Goal: Check status: Check status

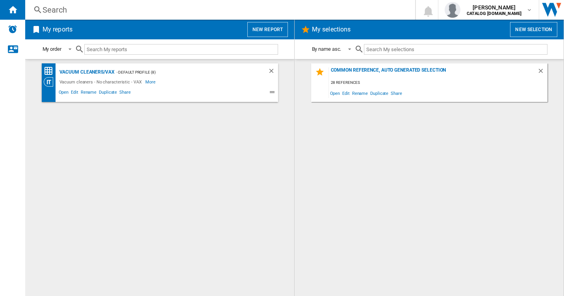
click at [35, 10] on ng-md-icon at bounding box center [37, 10] width 9 height 10
click at [48, 11] on div "Search" at bounding box center [219, 9] width 352 height 11
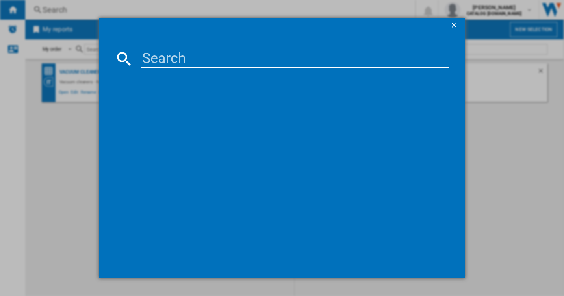
click at [180, 60] on input at bounding box center [295, 58] width 308 height 19
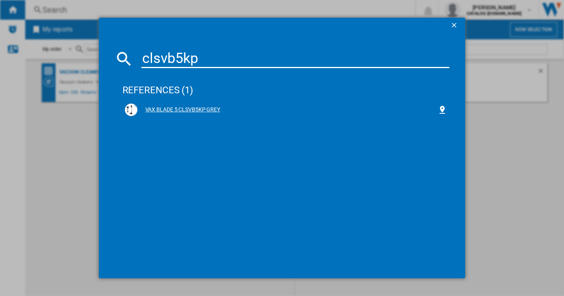
type input "clsvb5kp"
click at [187, 104] on div "VAX BLADE 5 CLSVB5KP GREY" at bounding box center [286, 110] width 323 height 13
click at [182, 104] on div "VAX BLADE 5 CLSVB5KP GREY" at bounding box center [286, 110] width 323 height 13
click at [210, 110] on div "VAX BLADE 5 CLSVB5KP GREY" at bounding box center [288, 110] width 301 height 8
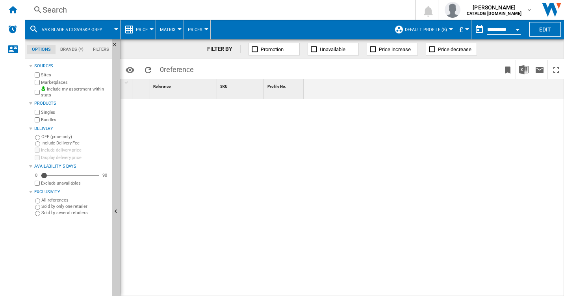
click at [194, 129] on div at bounding box center [193, 195] width 144 height 193
click at [116, 45] on ng-md-icon "Hide" at bounding box center [116, 46] width 9 height 9
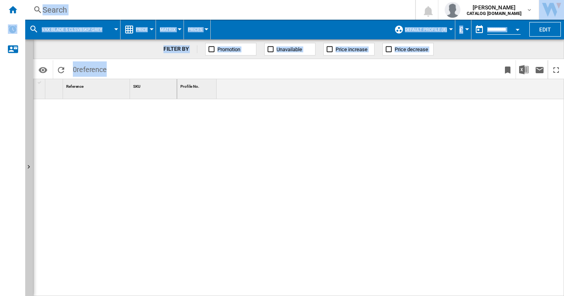
drag, startPoint x: 274, startPoint y: 296, endPoint x: 24, endPoint y: 279, distance: 250.7
click at [24, 279] on div "NEW Search Search 0 [PERSON_NAME] CATALOG [DOMAIN_NAME] CATALOG [DOMAIN_NAME] L…" at bounding box center [282, 148] width 564 height 296
click at [72, 28] on span "VAX BLADE 5 CLSVB5KP GREY" at bounding box center [72, 29] width 61 height 5
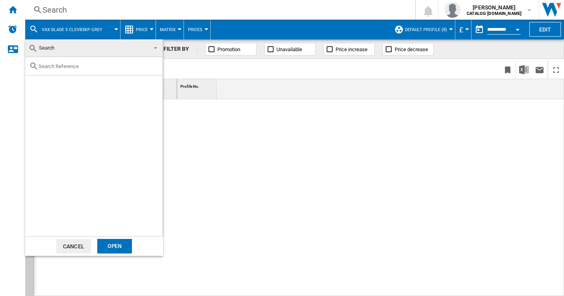
click at [56, 11] on md-backdrop at bounding box center [282, 148] width 564 height 296
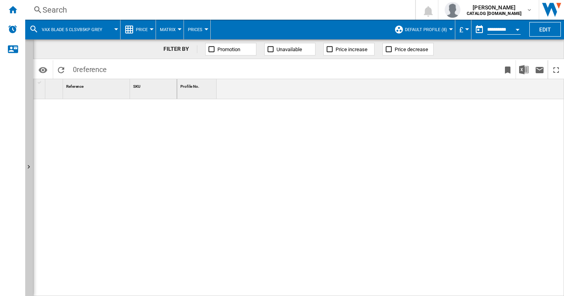
click at [64, 9] on div "Search" at bounding box center [219, 9] width 352 height 11
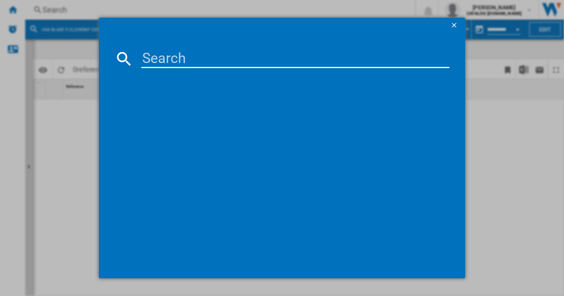
click at [166, 59] on input at bounding box center [295, 58] width 308 height 19
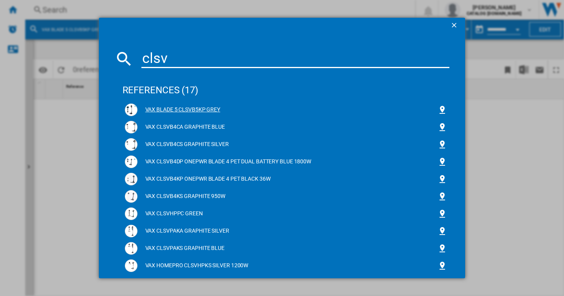
type input "clsv"
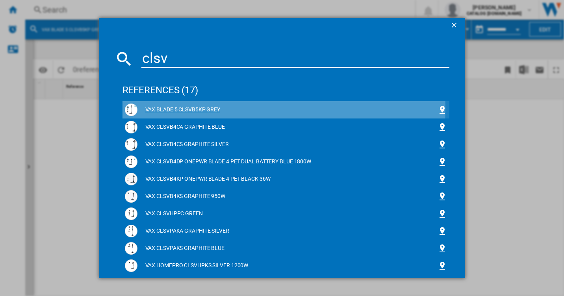
click at [186, 108] on div "VAX BLADE 5 CLSVB5KP GREY" at bounding box center [288, 110] width 301 height 8
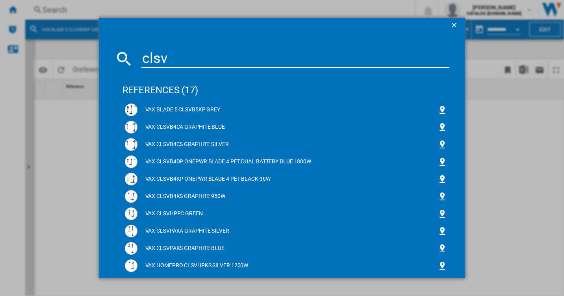
click at [166, 108] on div "VAX BLADE 5 CLSVB5KP GREY" at bounding box center [288, 110] width 301 height 8
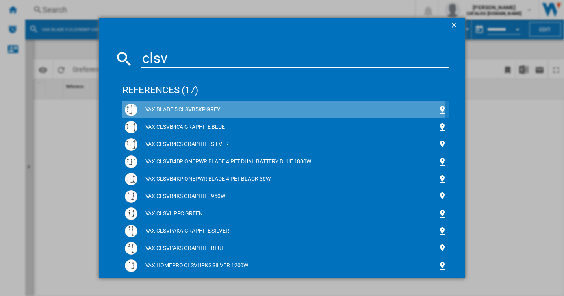
click at [166, 108] on div "VAX BLADE 5 CLSVB5KP GREY" at bounding box center [288, 110] width 301 height 8
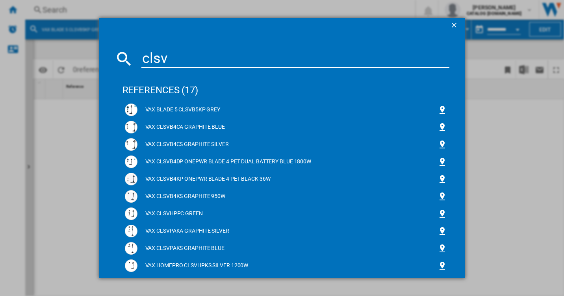
click at [193, 106] on div "VAX BLADE 5 CLSVB5KP GREY" at bounding box center [288, 110] width 301 height 8
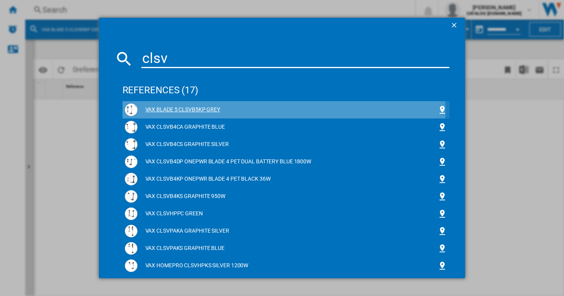
click at [176, 111] on div "VAX BLADE 5 CLSVB5KP GREY" at bounding box center [288, 110] width 301 height 8
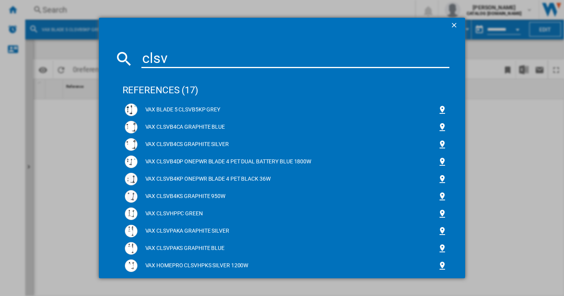
drag, startPoint x: 452, startPoint y: 23, endPoint x: 453, endPoint y: 83, distance: 59.9
click at [452, 24] on ng-md-icon "getI18NText('BUTTONS.CLOSE_DIALOG')" at bounding box center [454, 25] width 9 height 9
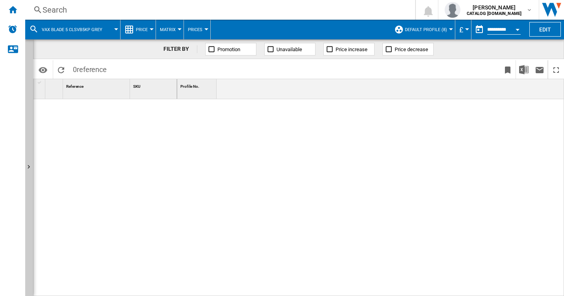
click at [57, 28] on span "VAX BLADE 5 CLSVB5KP GREY" at bounding box center [72, 29] width 61 height 5
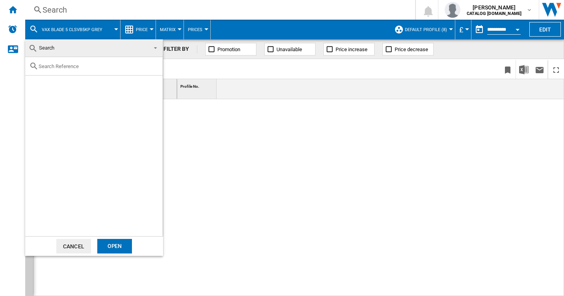
click at [83, 245] on button "Cancel" at bounding box center [73, 246] width 35 height 15
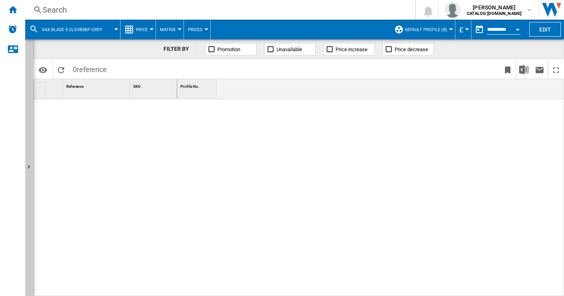
click at [515, 28] on button "Open calendar" at bounding box center [518, 28] width 14 height 14
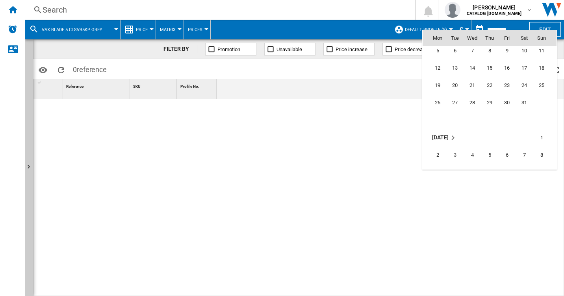
scroll to position [3365, 0]
drag, startPoint x: 526, startPoint y: 100, endPoint x: 392, endPoint y: 173, distance: 153.2
click at [526, 100] on span "31" at bounding box center [525, 100] width 16 height 16
type input "**********"
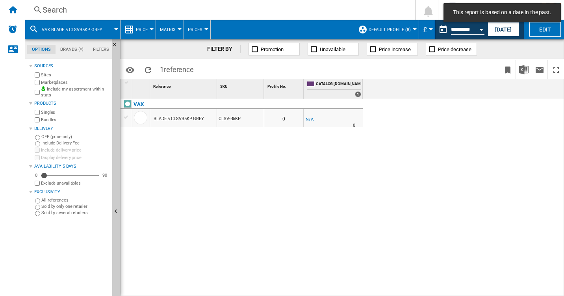
click at [191, 118] on div "BLADE 5 CLSVB5KP GREY" at bounding box center [179, 119] width 50 height 18
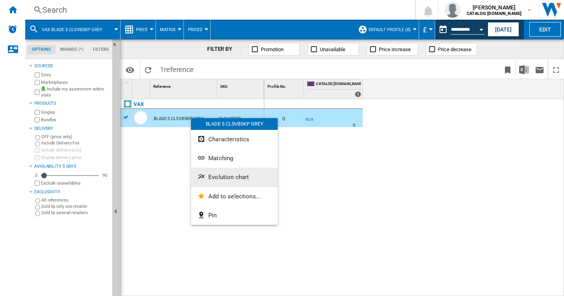
click at [250, 173] on button "Evolution chart" at bounding box center [234, 177] width 87 height 19
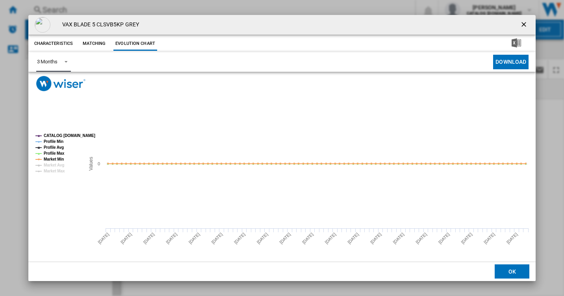
click at [59, 62] on md-select-value "3 Months" at bounding box center [53, 61] width 35 height 19
click at [55, 85] on md-option "6 Months" at bounding box center [57, 81] width 54 height 19
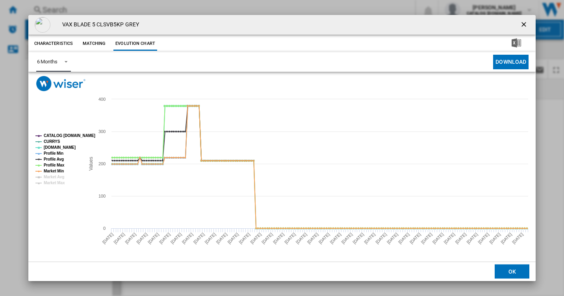
click at [54, 137] on tspan "CATALOG [DOMAIN_NAME]" at bounding box center [70, 136] width 52 height 4
click at [52, 147] on tspan "[DOMAIN_NAME]" at bounding box center [60, 147] width 32 height 4
click at [55, 151] on tspan "Profile Min" at bounding box center [54, 153] width 20 height 4
click at [54, 161] on tspan "Profile Avg" at bounding box center [54, 159] width 20 height 4
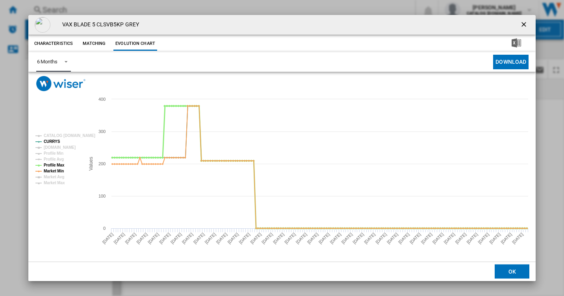
click at [54, 165] on tspan "Profile Max" at bounding box center [54, 165] width 21 height 4
click at [56, 172] on tspan "Market Min" at bounding box center [54, 171] width 20 height 4
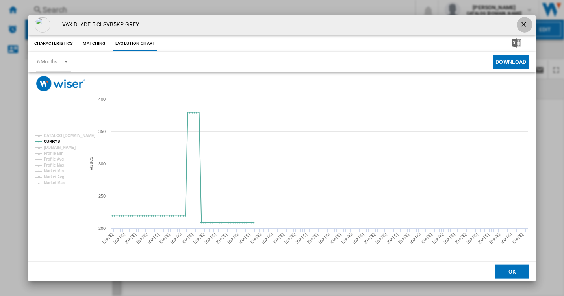
click at [525, 22] on ng-md-icon "getI18NText('BUTTONS.CLOSE_DIALOG')" at bounding box center [524, 24] width 9 height 9
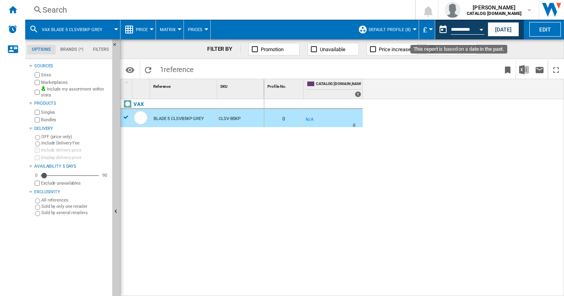
click at [482, 27] on button "Open calendar" at bounding box center [481, 28] width 14 height 14
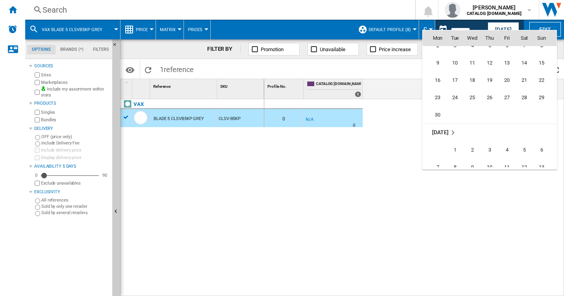
scroll to position [3604, 0]
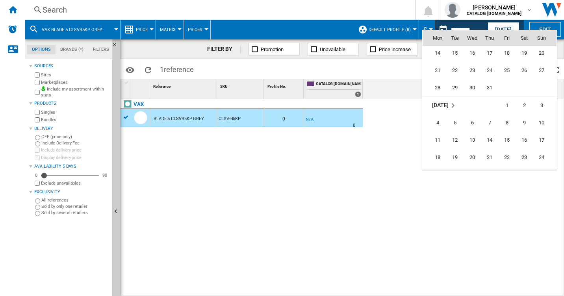
drag, startPoint x: 490, startPoint y: 87, endPoint x: 426, endPoint y: 176, distance: 109.6
click at [492, 91] on span "31" at bounding box center [490, 88] width 16 height 16
type input "**********"
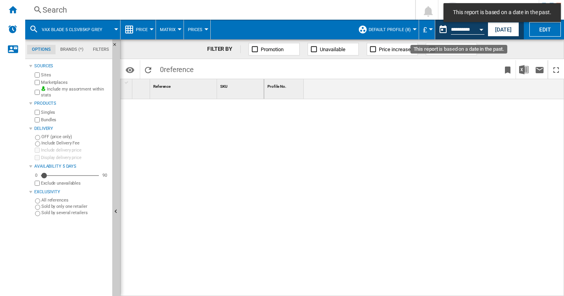
click at [482, 31] on button "Open calendar" at bounding box center [481, 28] width 14 height 14
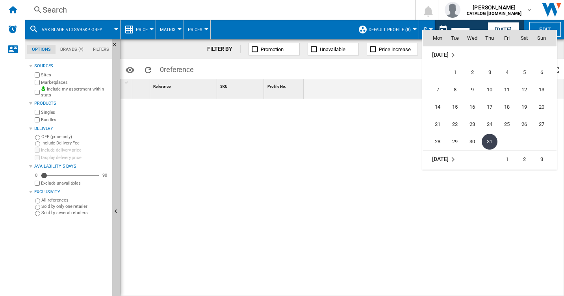
scroll to position [3419, 0]
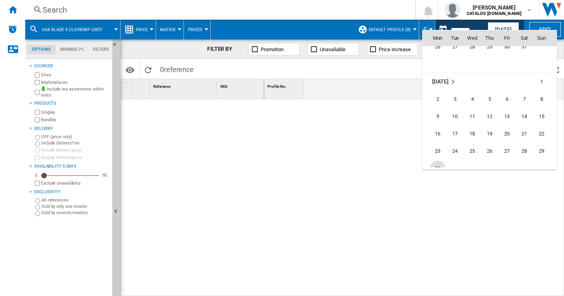
click at [439, 164] on span "30" at bounding box center [438, 169] width 16 height 16
type input "**********"
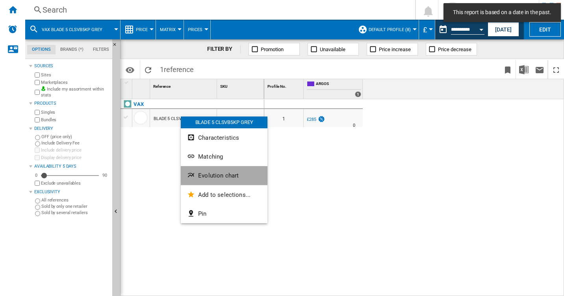
click at [218, 173] on span "Evolution chart" at bounding box center [218, 175] width 41 height 7
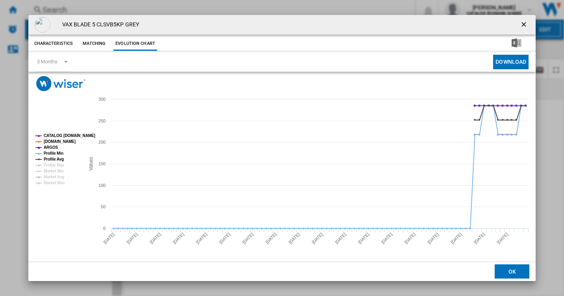
click at [526, 24] on ng-md-icon "getI18NText('BUTTONS.CLOSE_DIALOG')" at bounding box center [524, 24] width 9 height 9
